Goal: Information Seeking & Learning: Learn about a topic

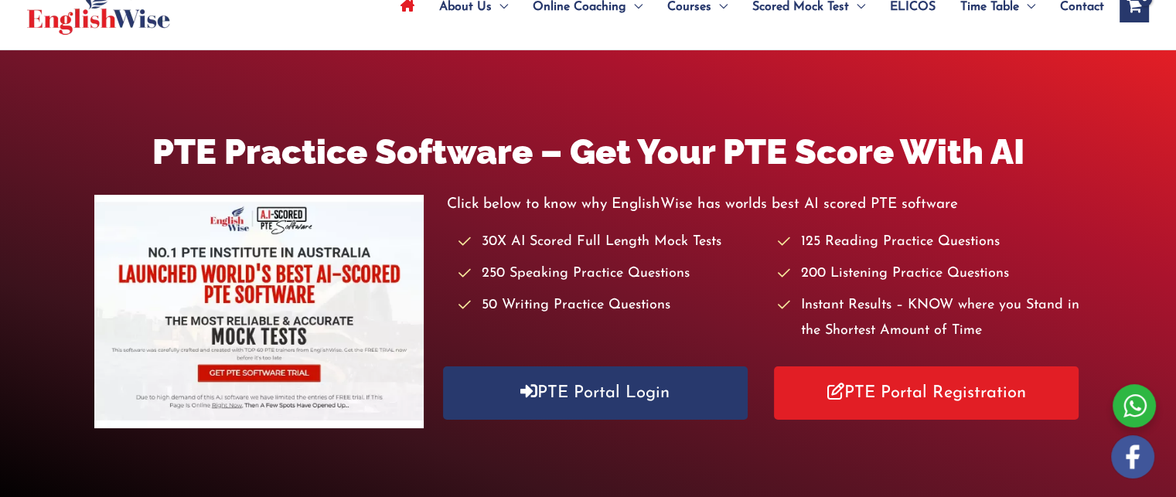
scroll to position [108, 0]
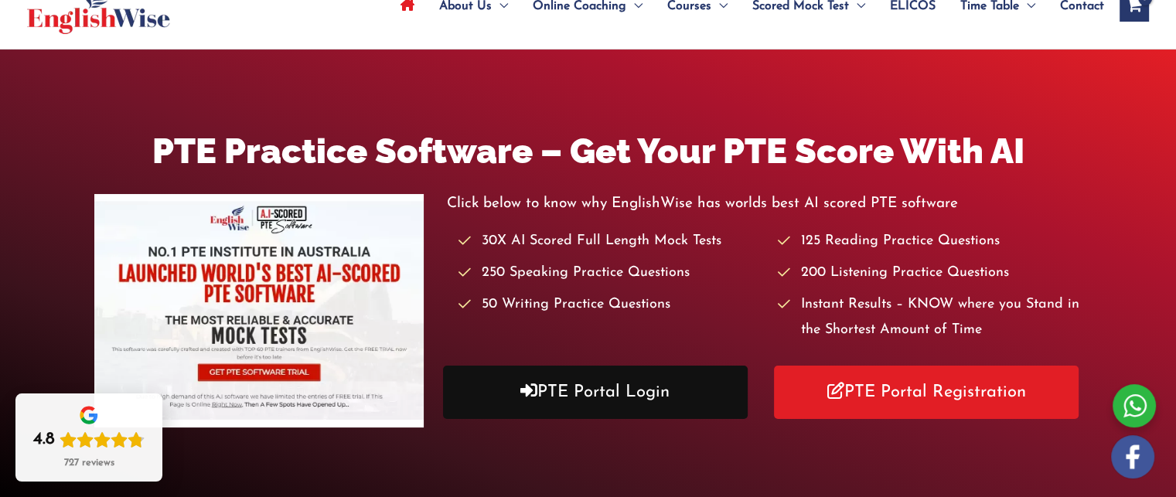
click at [567, 390] on link "PTE Portal Login" at bounding box center [595, 392] width 305 height 53
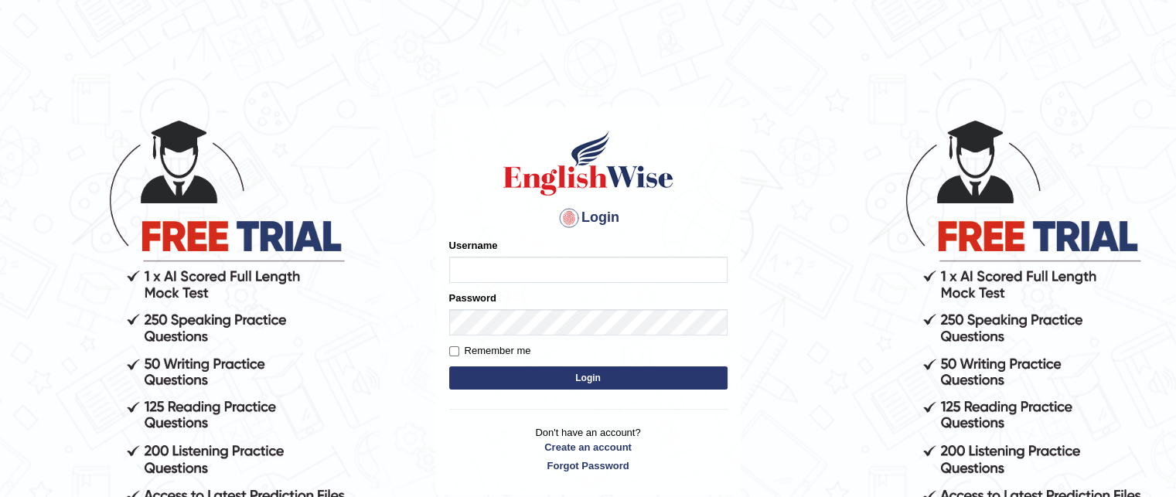
type input "grishmi_parramatta"
click at [540, 377] on button "Login" at bounding box center [588, 378] width 278 height 23
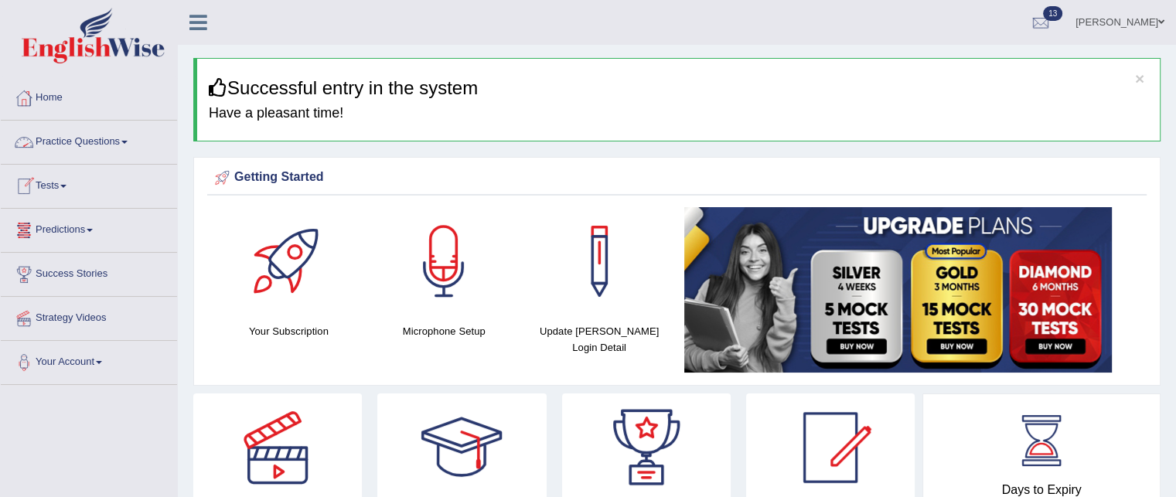
click at [103, 147] on link "Practice Questions" at bounding box center [89, 140] width 176 height 39
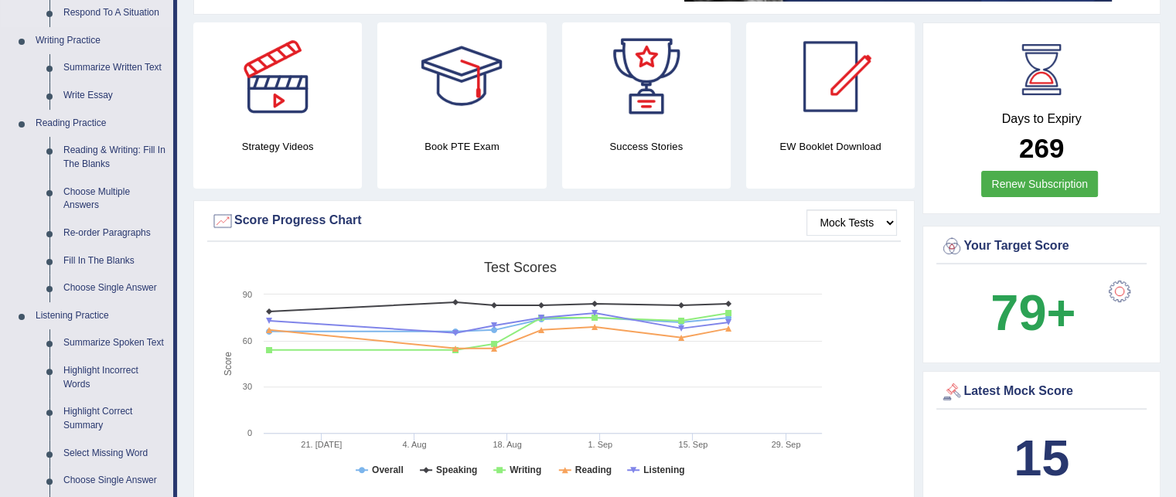
scroll to position [368, 0]
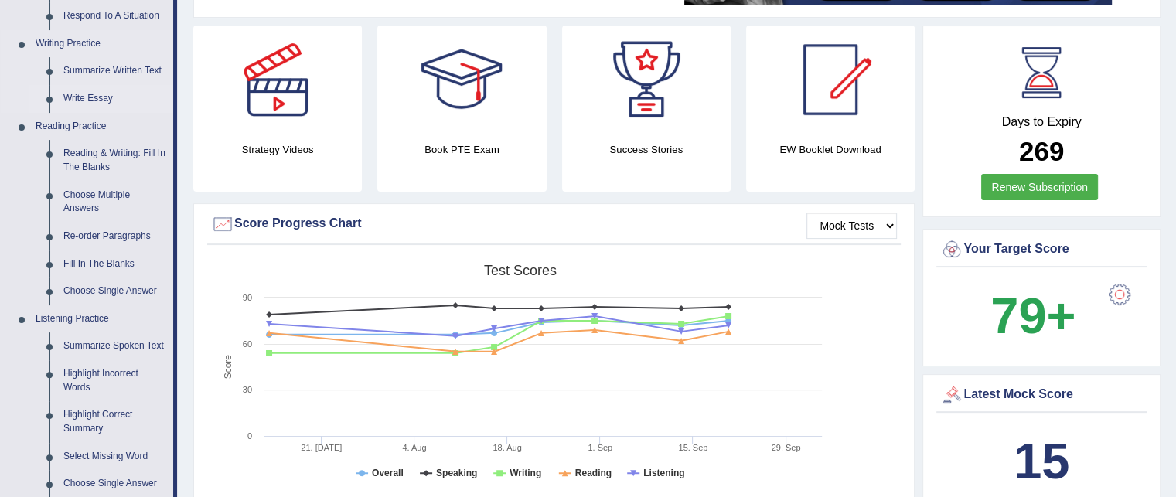
click at [106, 99] on link "Write Essay" at bounding box center [114, 99] width 117 height 28
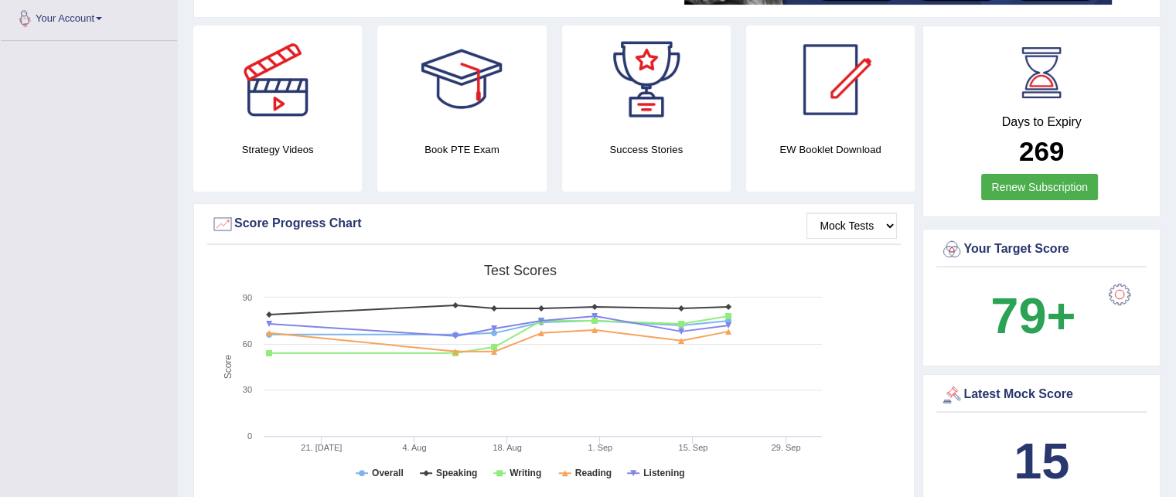
scroll to position [483, 0]
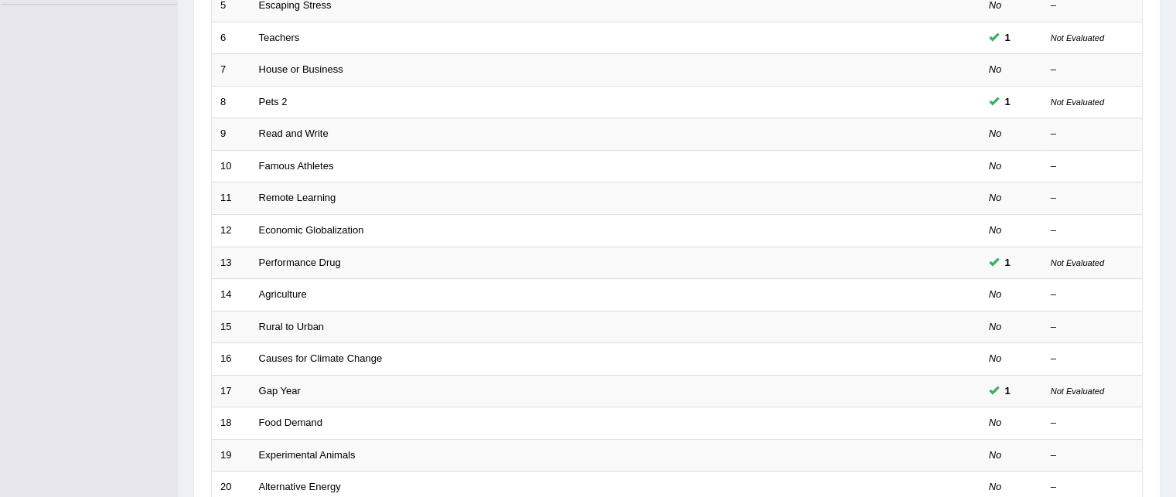
scroll to position [381, 0]
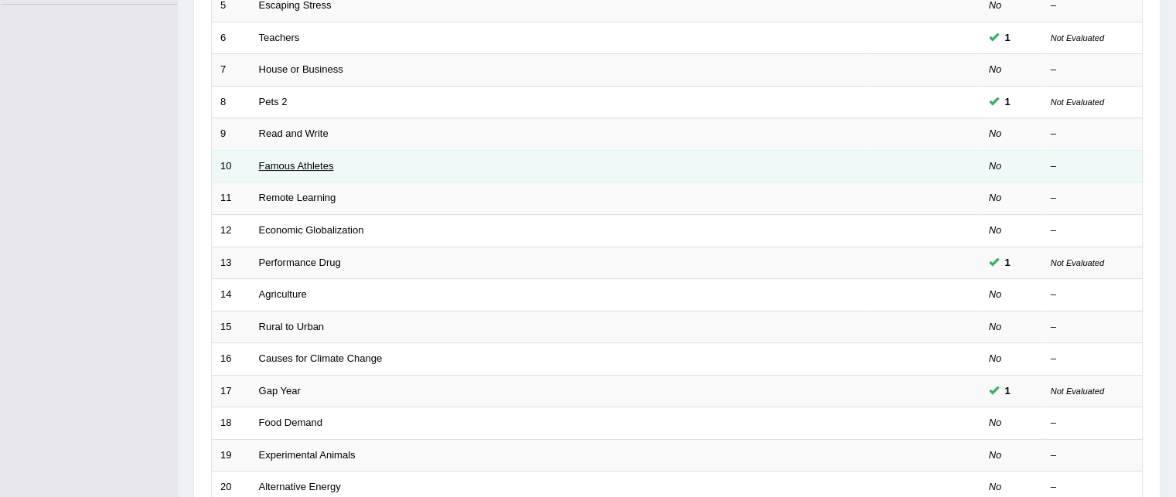
click at [268, 166] on link "Famous Athletes" at bounding box center [296, 166] width 75 height 12
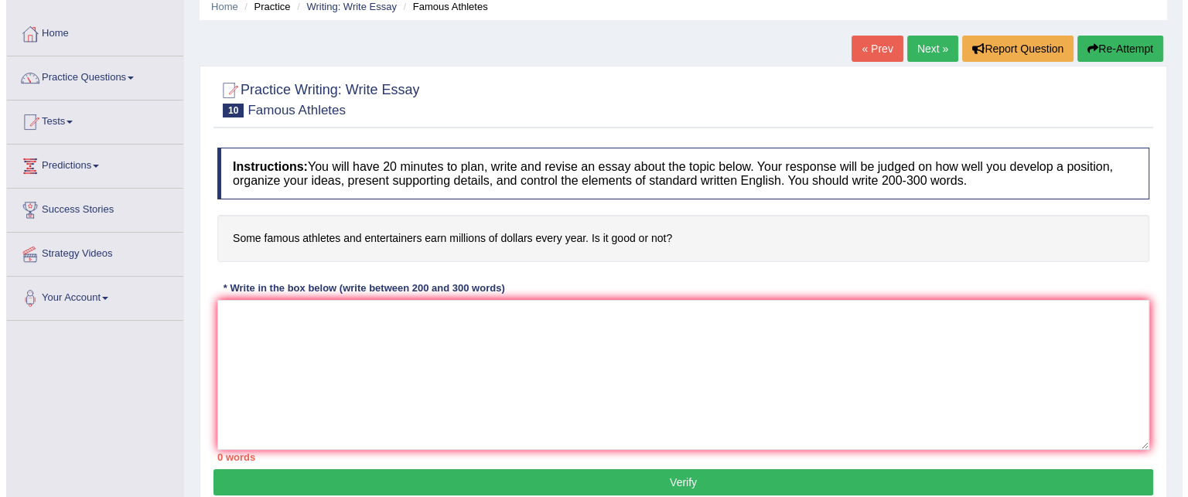
scroll to position [80, 0]
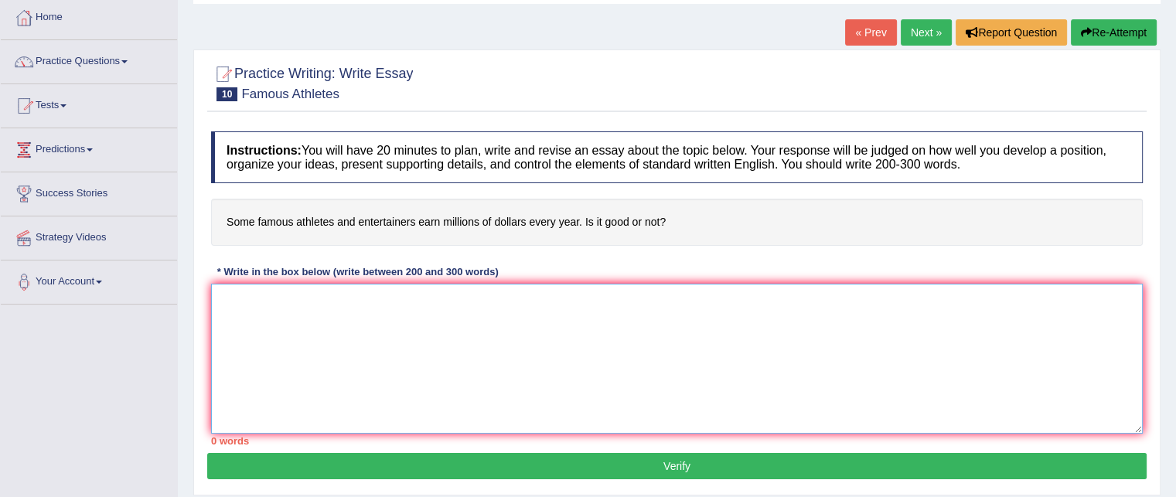
click at [294, 295] on textarea at bounding box center [677, 359] width 932 height 150
type textarea "T"
type textarea "M"
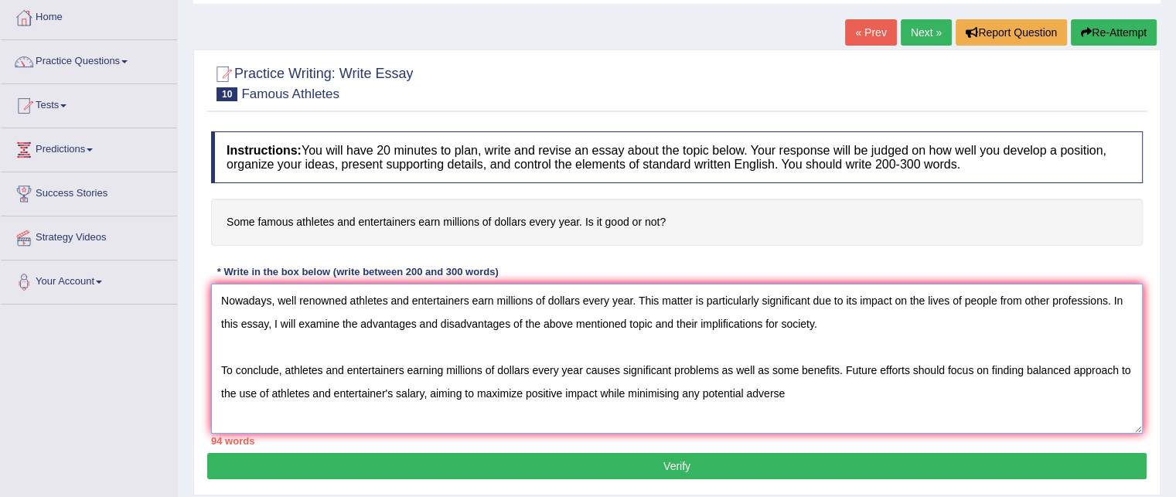
click at [293, 295] on textarea "Nowadays, well renowned athletes and entertainers earn millions of dollars ever…" at bounding box center [677, 359] width 932 height 150
click at [810, 386] on textarea "Nowadays, well renowned athletes and entertainers earn millions of dollars ever…" at bounding box center [677, 359] width 932 height 150
click at [528, 388] on textarea "Nowadays, well renowned athletes and entertainers earn millions of dollars ever…" at bounding box center [677, 359] width 932 height 150
click at [804, 392] on textarea "Nowadays, well renowned athletes and entertainers earn millions of dollars ever…" at bounding box center [677, 359] width 932 height 150
type textarea "Nowadays, well renowned athletes and entertainers earn millions of dollars ever…"
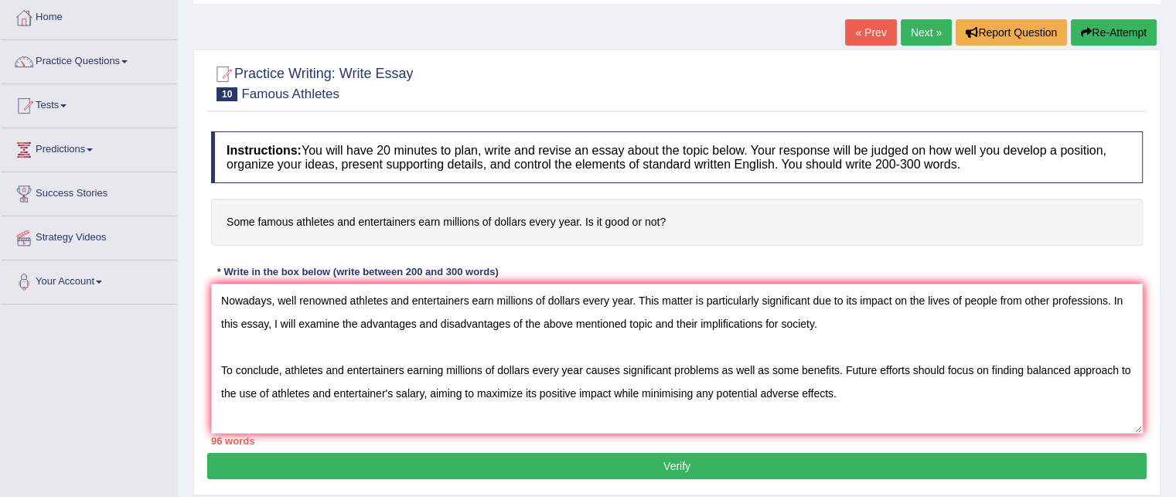
click at [605, 463] on button "Verify" at bounding box center [677, 466] width 940 height 26
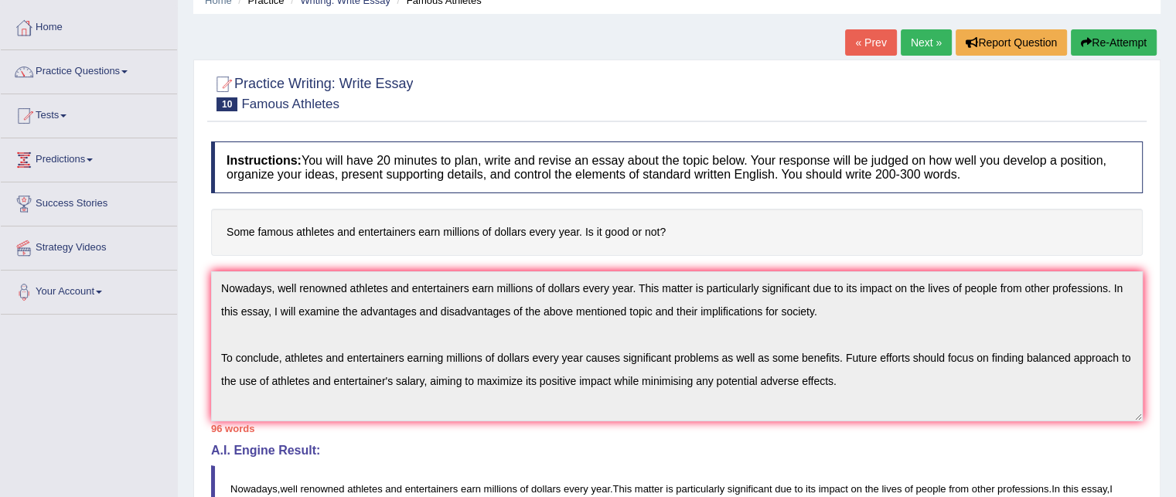
scroll to position [0, 0]
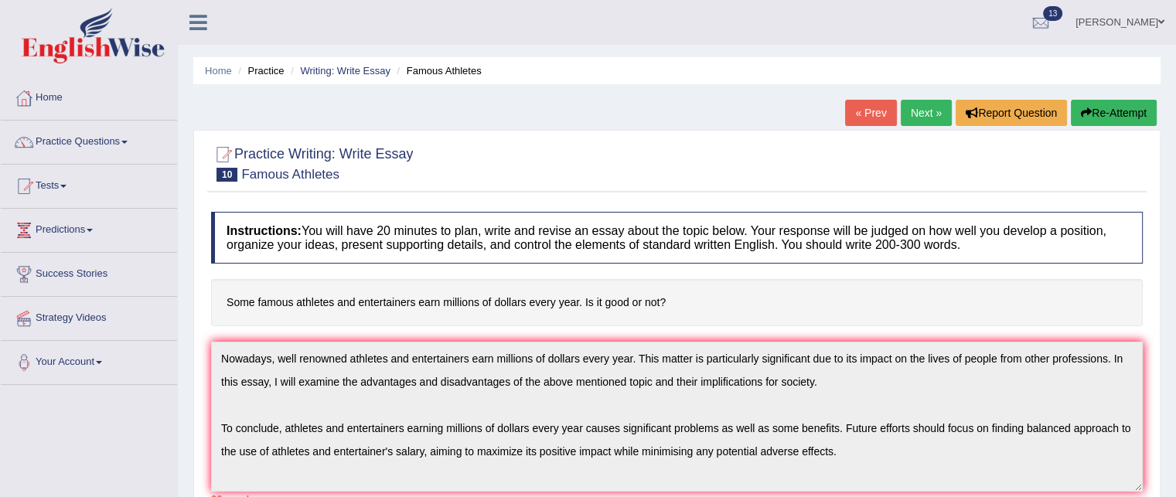
click at [909, 111] on link "Next »" at bounding box center [926, 113] width 51 height 26
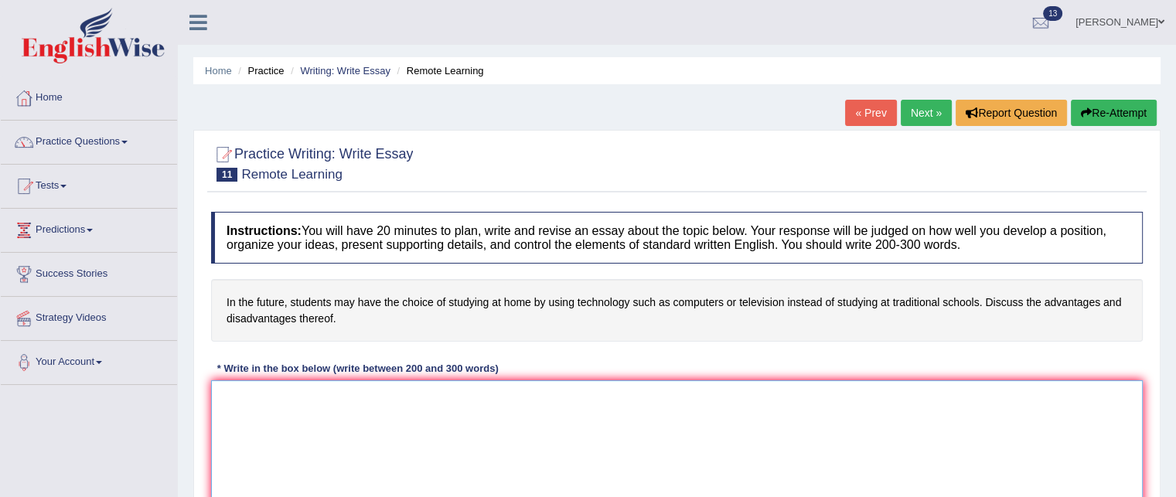
click at [509, 401] on textarea at bounding box center [677, 456] width 932 height 150
type textarea "t"
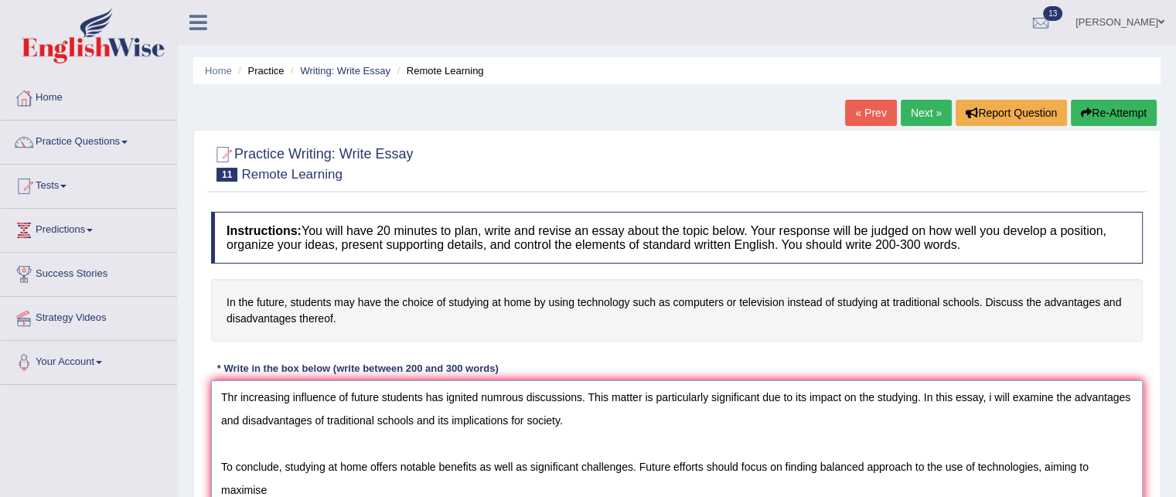
click at [509, 401] on textarea "Thr increasing influence of future students has ignited numrous discussions. Th…" at bounding box center [677, 456] width 932 height 150
click at [275, 490] on textarea "Thr increasing influence of future students has ignited numerous discussions. T…" at bounding box center [677, 456] width 932 height 150
click at [521, 479] on textarea "Thr increasing influence of future students has ignited numerous discussions. T…" at bounding box center [677, 456] width 932 height 150
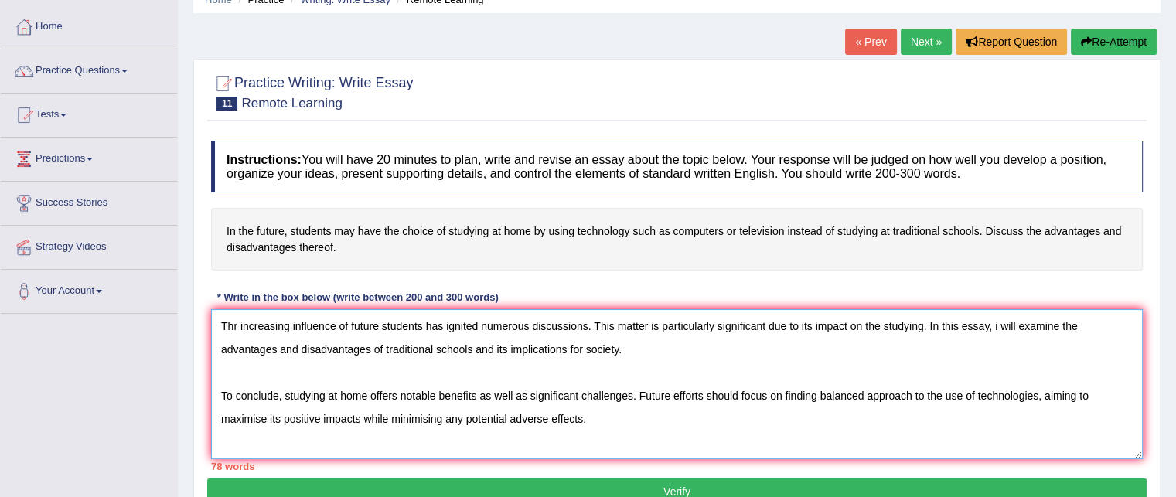
scroll to position [76, 0]
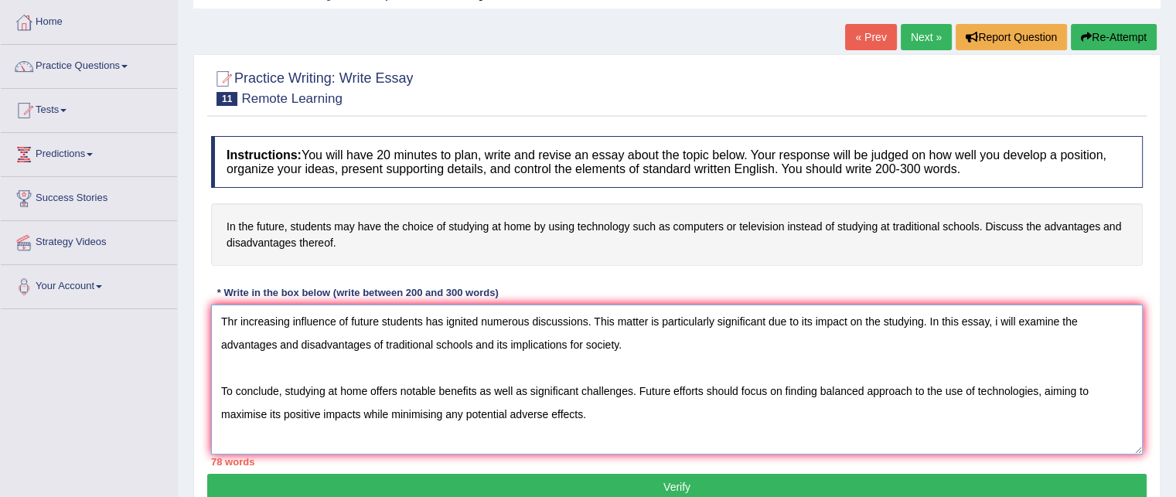
type textarea "Thr increasing influence of future students has ignited numerous discussions. T…"
click at [425, 493] on button "Verify" at bounding box center [677, 487] width 940 height 26
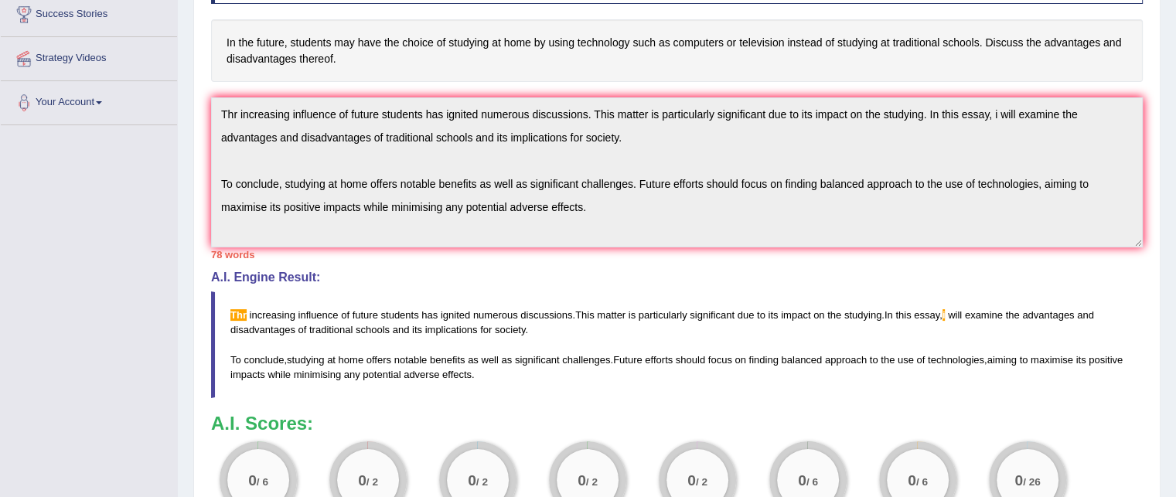
scroll to position [84, 0]
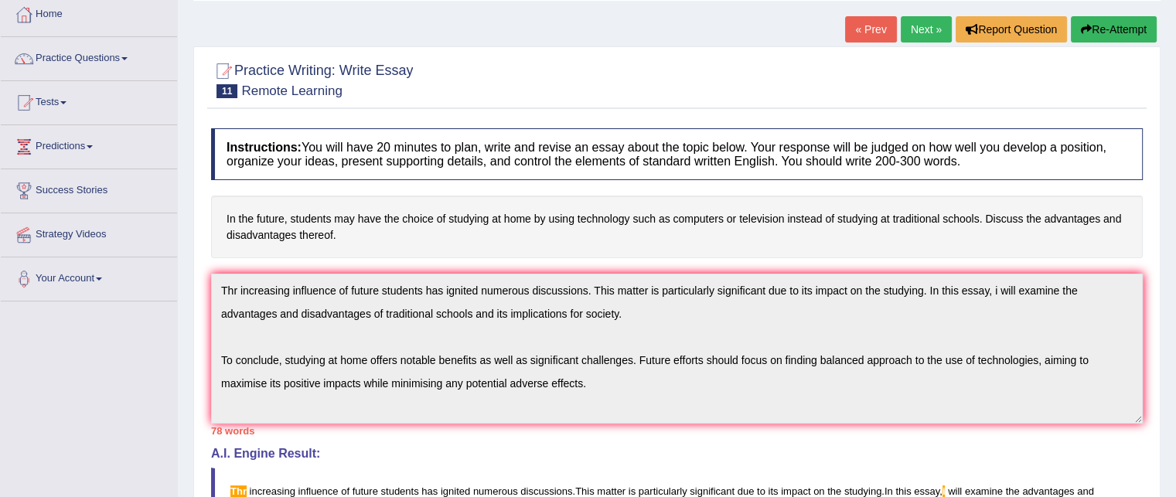
click at [910, 27] on link "Next »" at bounding box center [926, 29] width 51 height 26
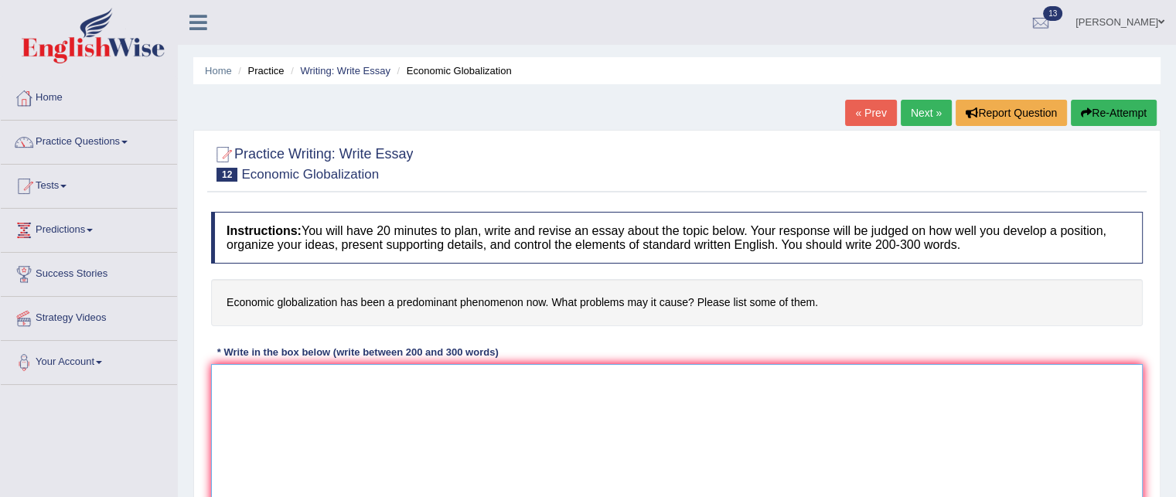
click at [308, 442] on textarea at bounding box center [677, 439] width 932 height 150
type textarea "t"
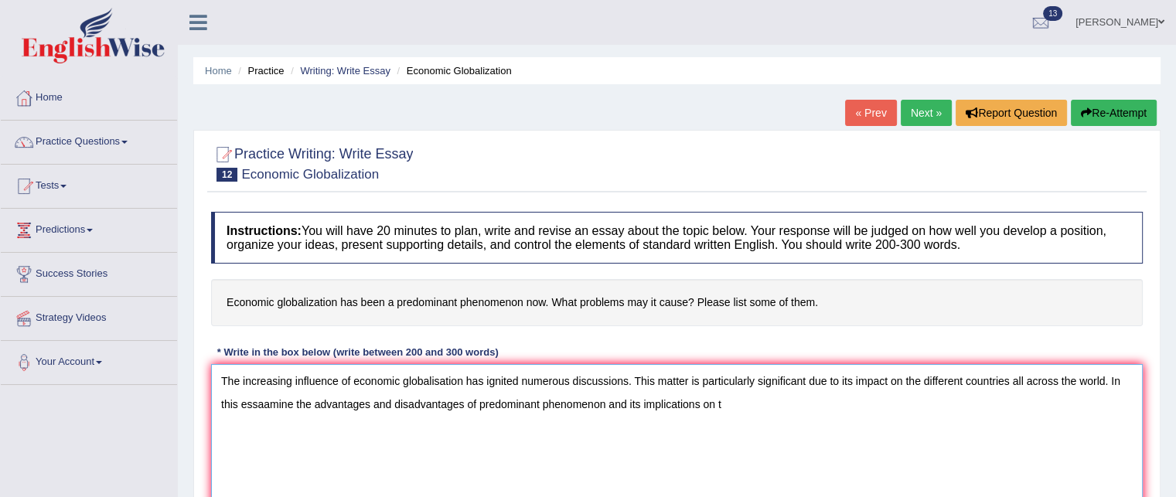
click at [308, 442] on textarea "The increasing influence of economic globalisation has ignited numerous discuss…" at bounding box center [677, 439] width 932 height 150
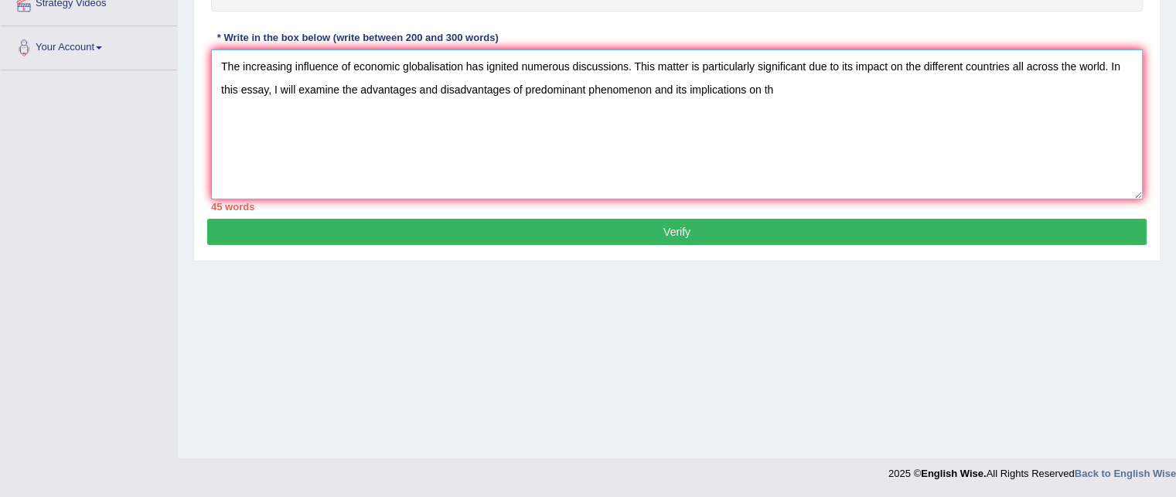
click at [688, 84] on textarea "The increasing influence of economic globalisation has ignited numerous discuss…" at bounding box center [677, 125] width 932 height 150
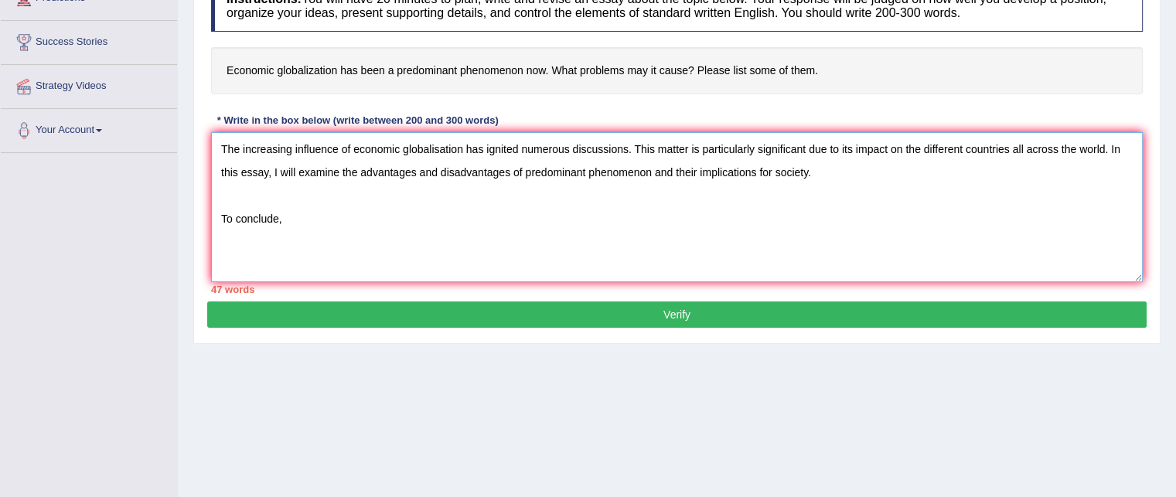
scroll to position [228, 0]
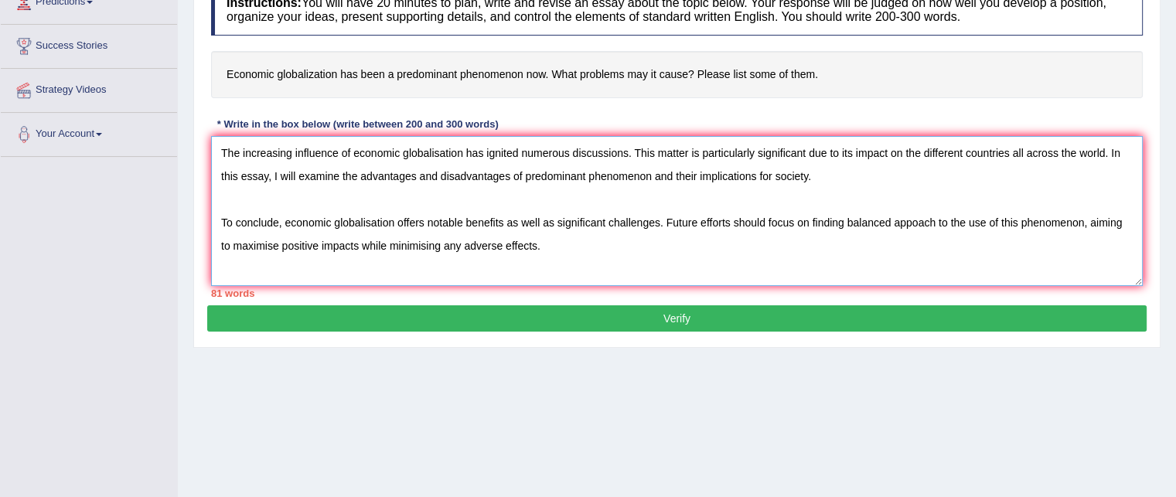
type textarea "The increasing influence of economic globalisation has ignited numerous discuss…"
click at [476, 320] on button "Verify" at bounding box center [677, 319] width 940 height 26
